Goal: Go to known website: Go to known website

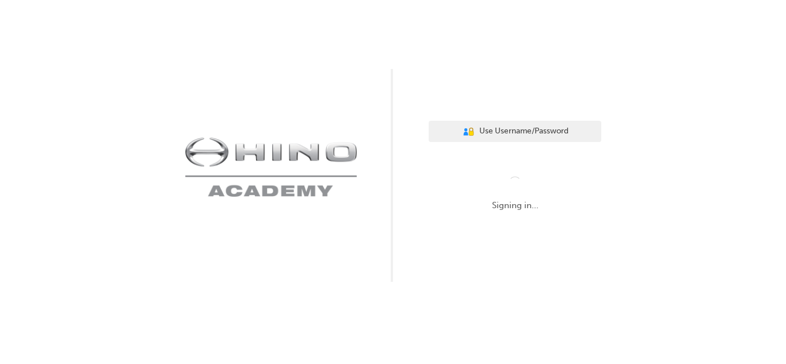
click at [116, 163] on div "User Authentication Icon - Blue Person, Gold Lock Use Username/Password Signing…" at bounding box center [393, 141] width 786 height 282
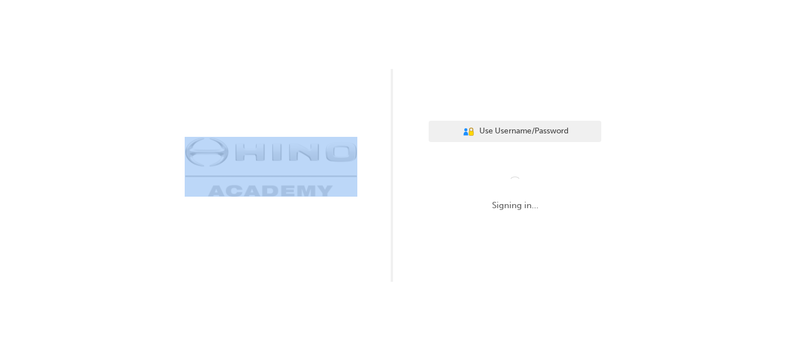
click at [116, 163] on div "User Authentication Icon - Blue Person, Gold Lock Use Username/Password Signing…" at bounding box center [393, 141] width 786 height 282
